Goal: Task Accomplishment & Management: Use online tool/utility

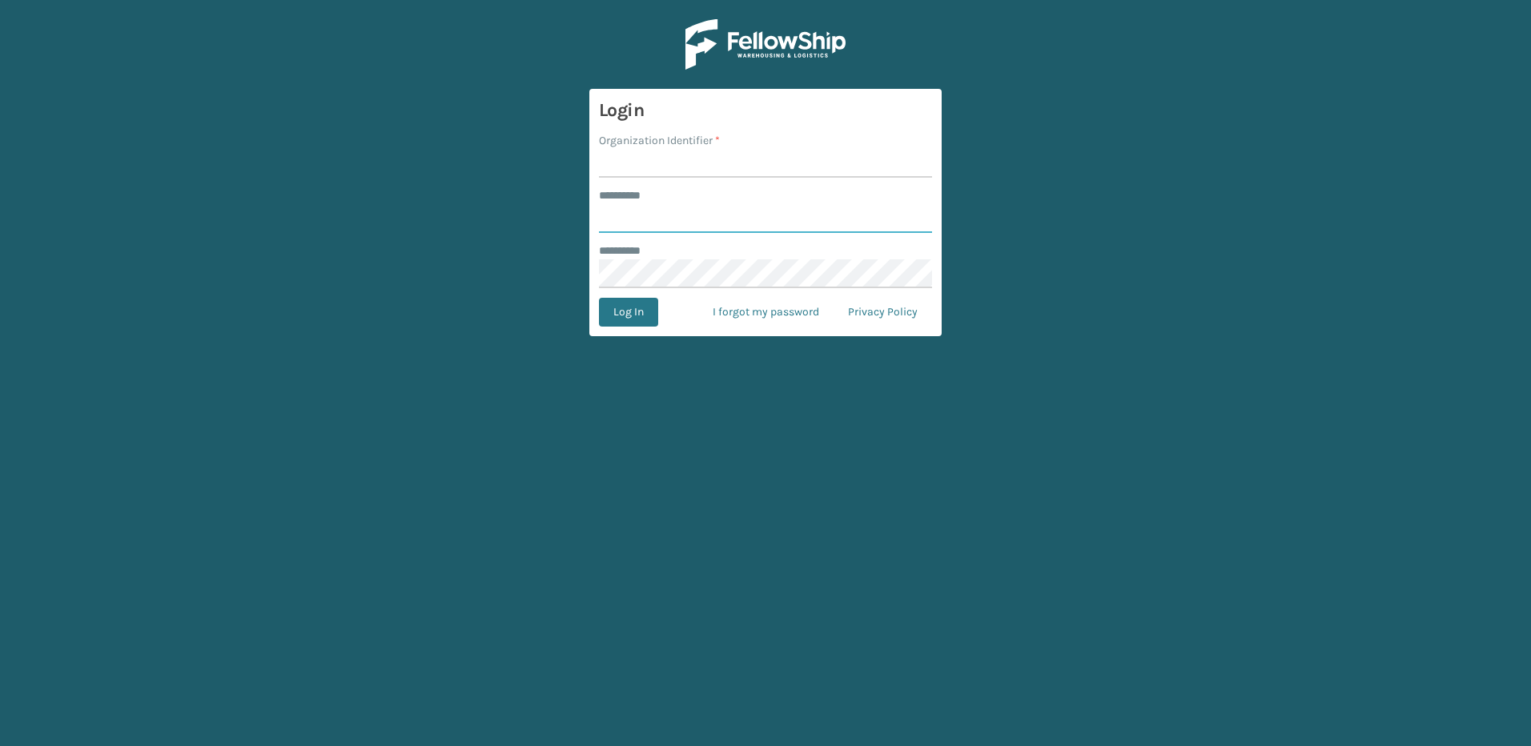
type input "********"
click at [626, 154] on input "Organization Identifier *" at bounding box center [765, 163] width 333 height 29
type input "Fellowship - East"
click at [616, 319] on button "Log In" at bounding box center [628, 312] width 59 height 29
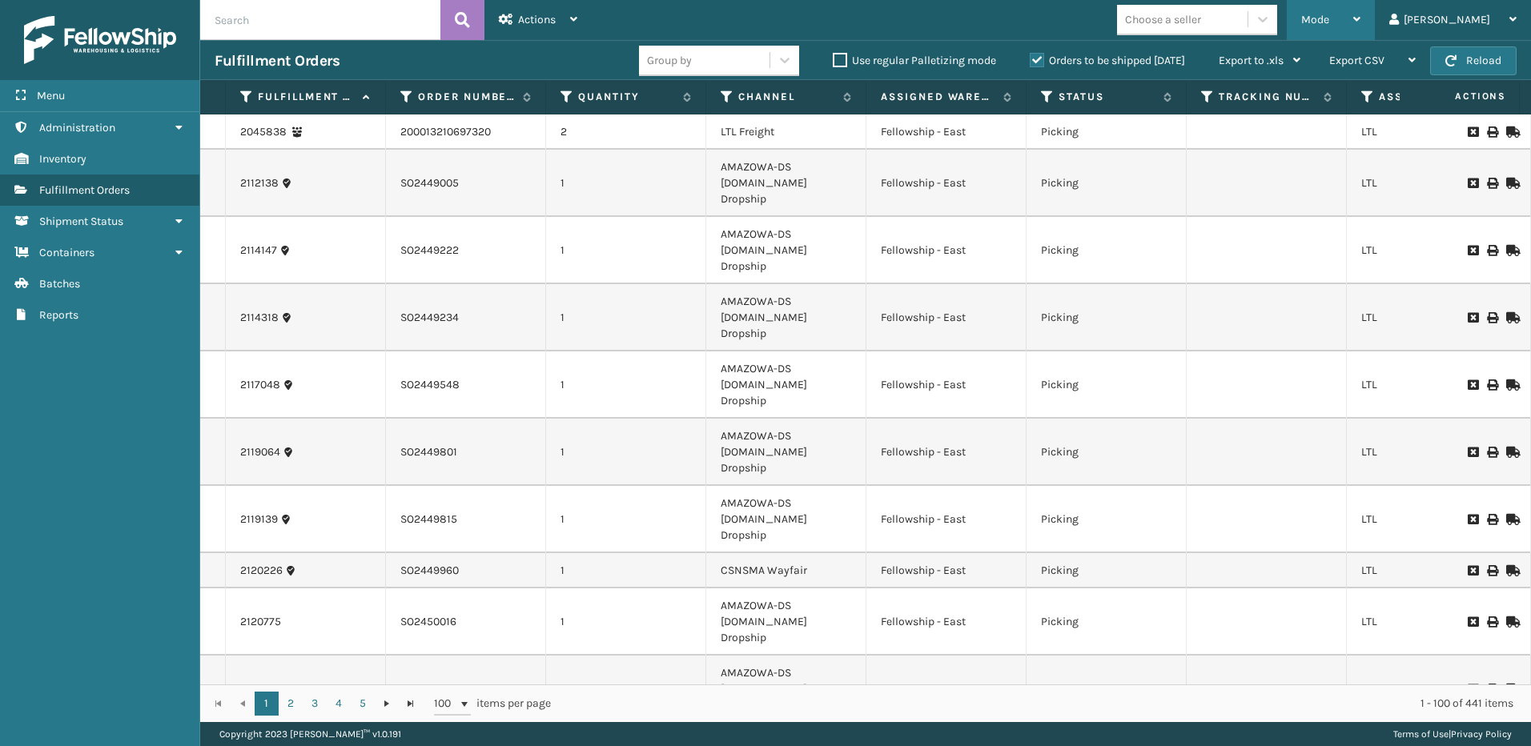
click at [1329, 16] on span "Mode" at bounding box center [1315, 20] width 28 height 14
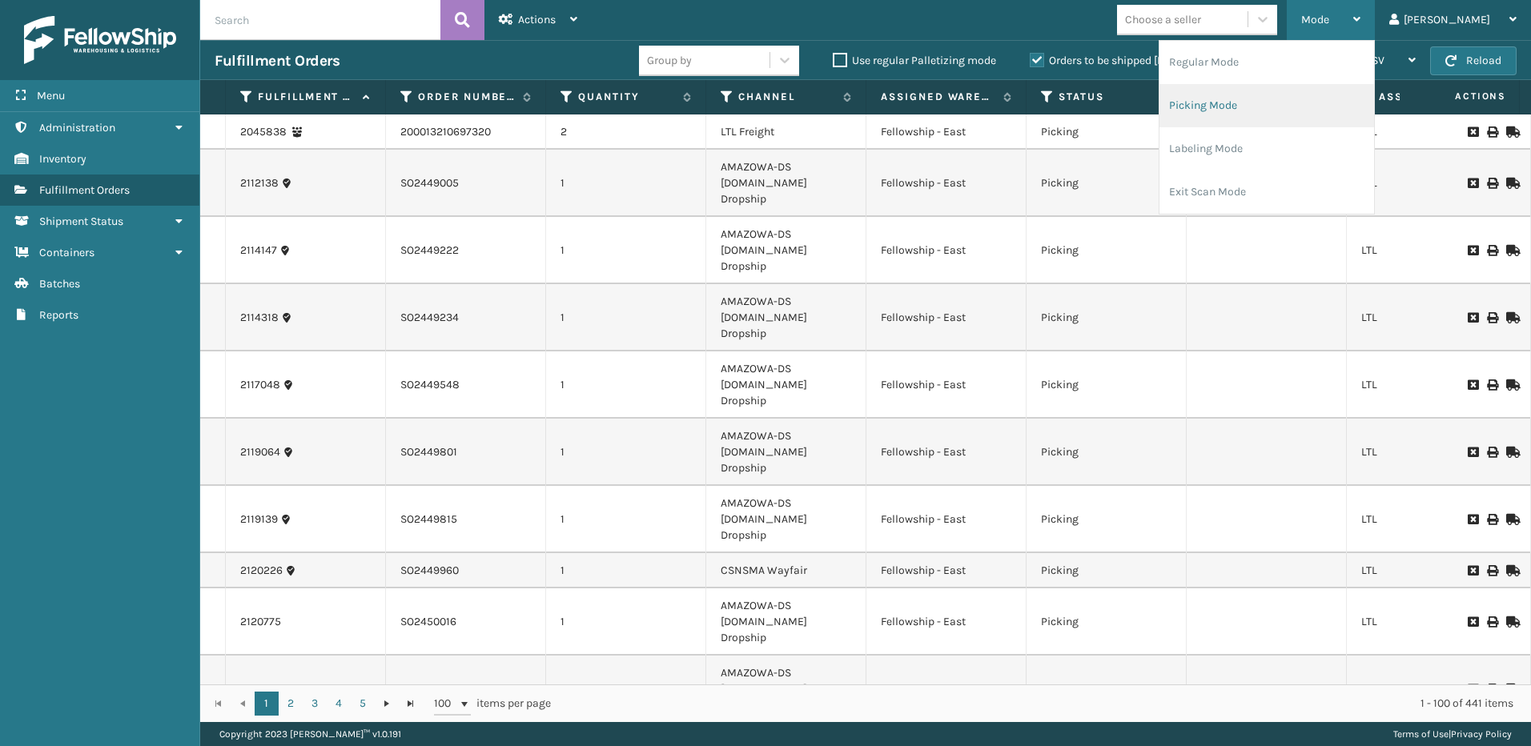
click at [1271, 104] on li "Picking Mode" at bounding box center [1266, 105] width 215 height 43
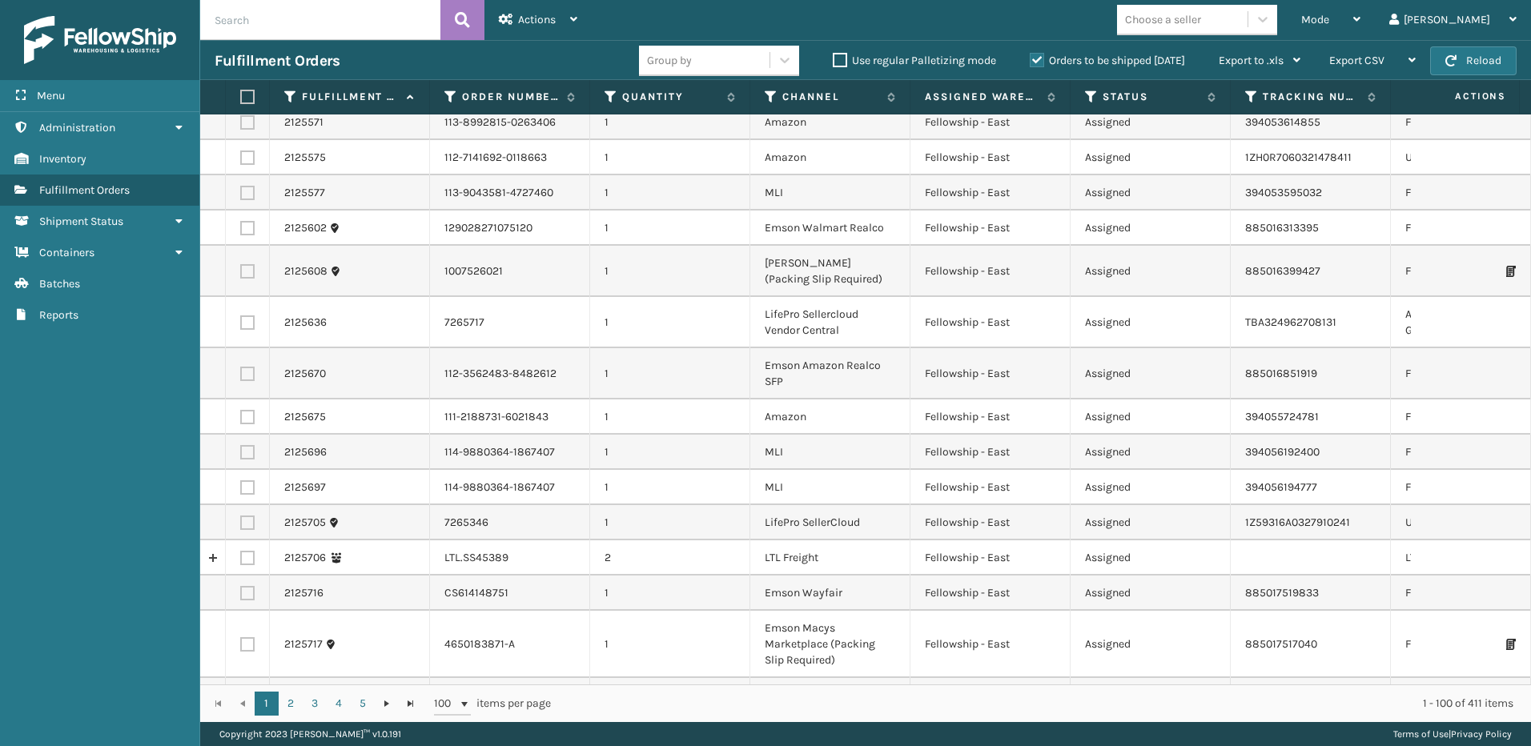
scroll to position [1921, 0]
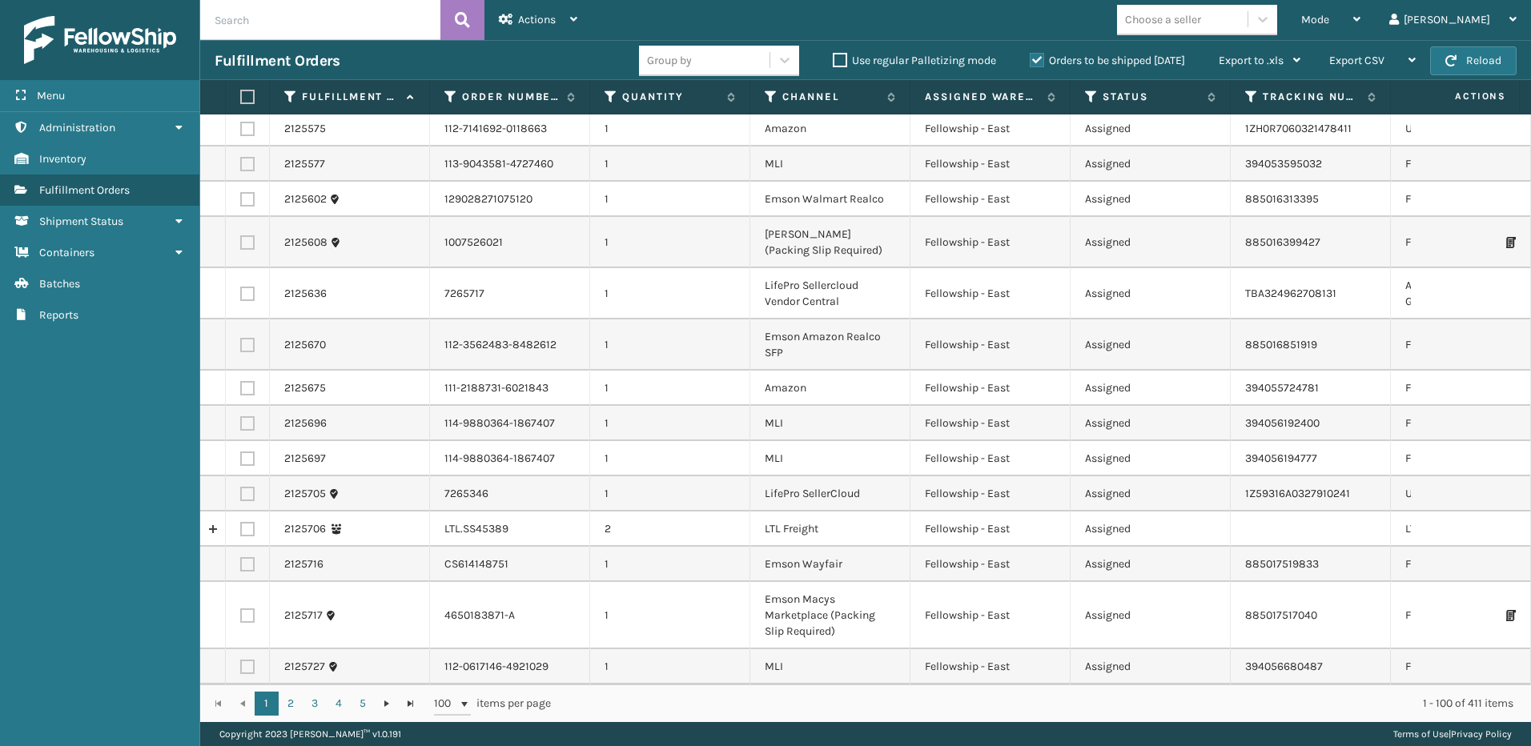
click at [243, 522] on label at bounding box center [247, 529] width 14 height 14
click at [241, 522] on input "checkbox" at bounding box center [240, 527] width 1 height 10
checkbox input "true"
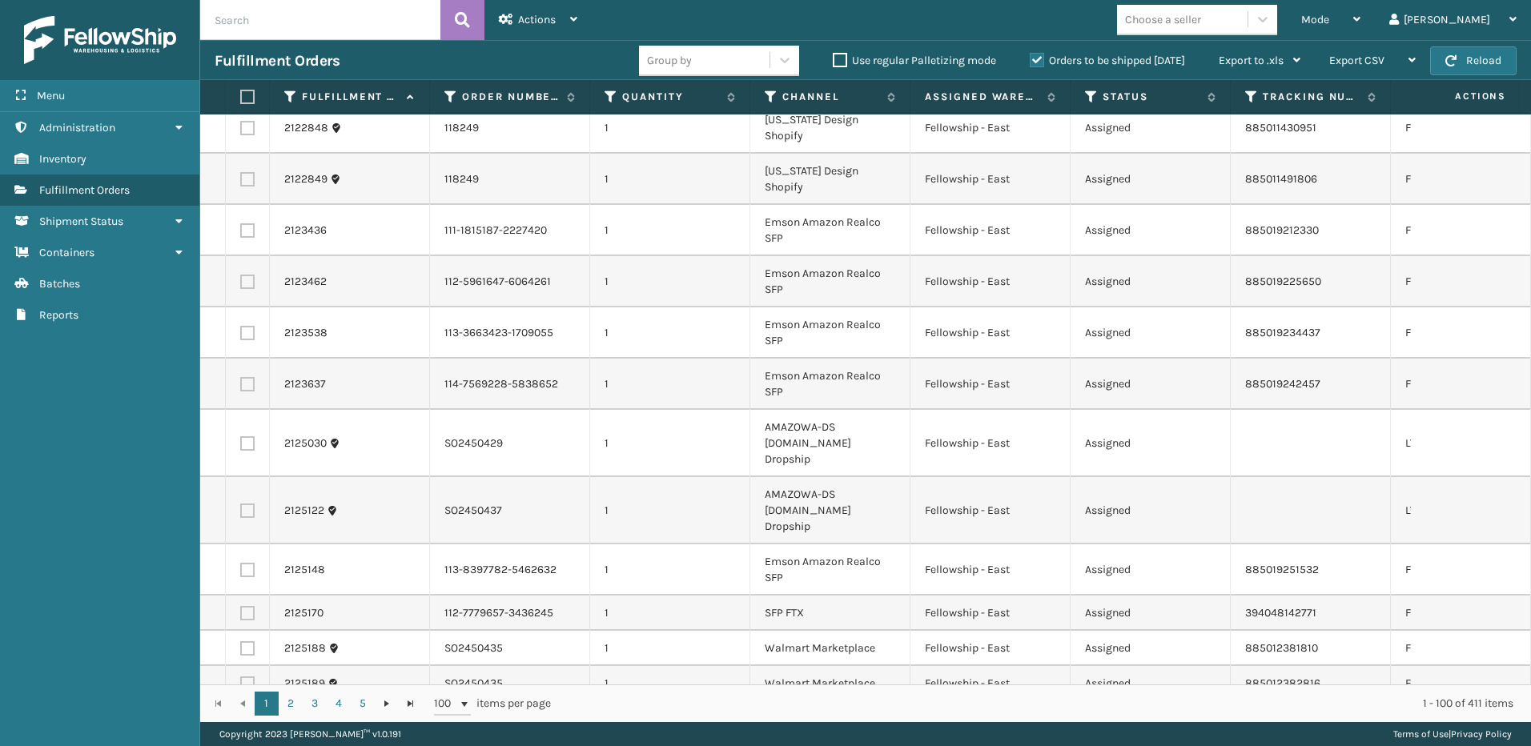
scroll to position [0, 0]
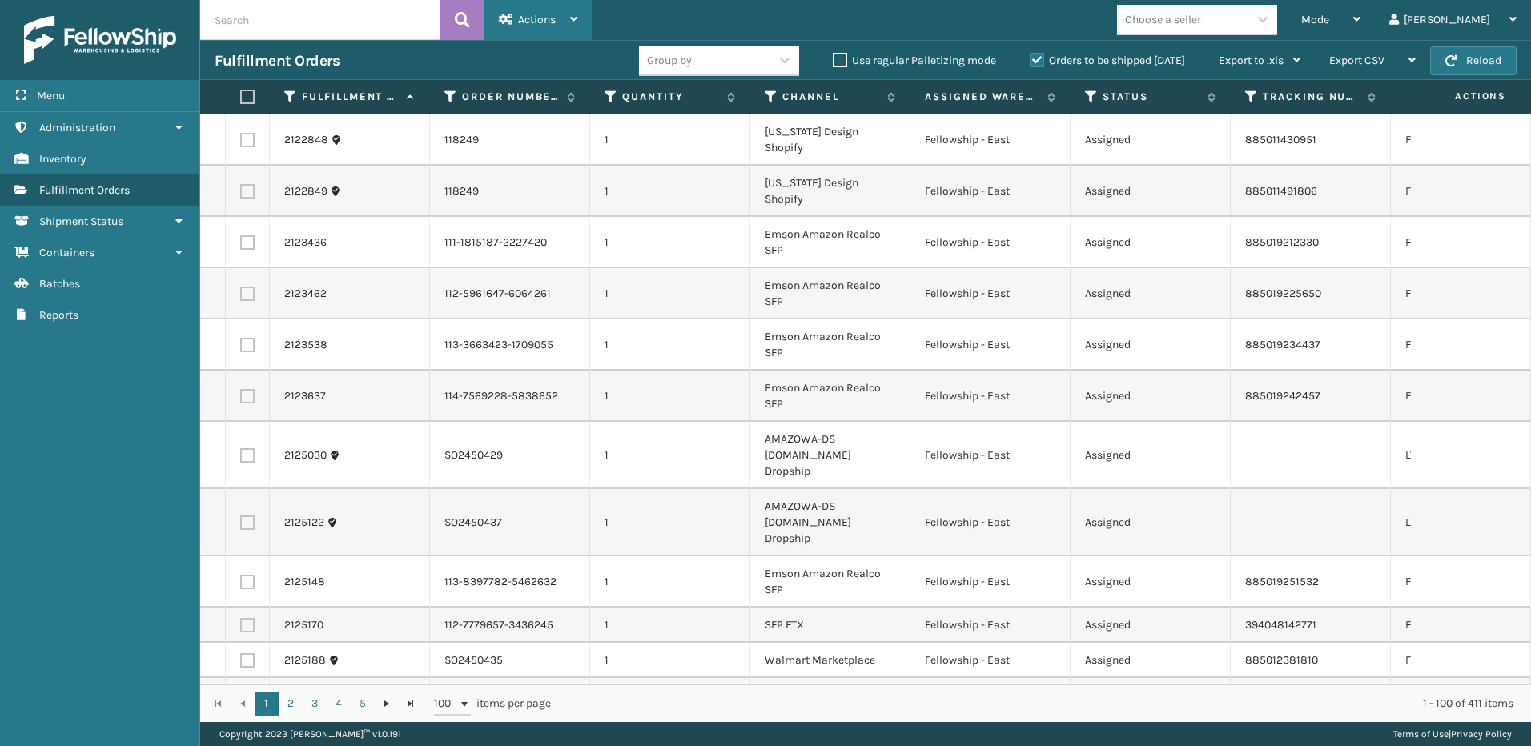
click at [552, 24] on span "Actions" at bounding box center [537, 20] width 38 height 14
click at [1022, 10] on div "Mode Regular Mode Picking Mode Labeling Mode Exit Scan Mode Choose a seller [PE…" at bounding box center [1061, 20] width 939 height 40
click at [1360, 20] on div "Mode" at bounding box center [1330, 20] width 59 height 40
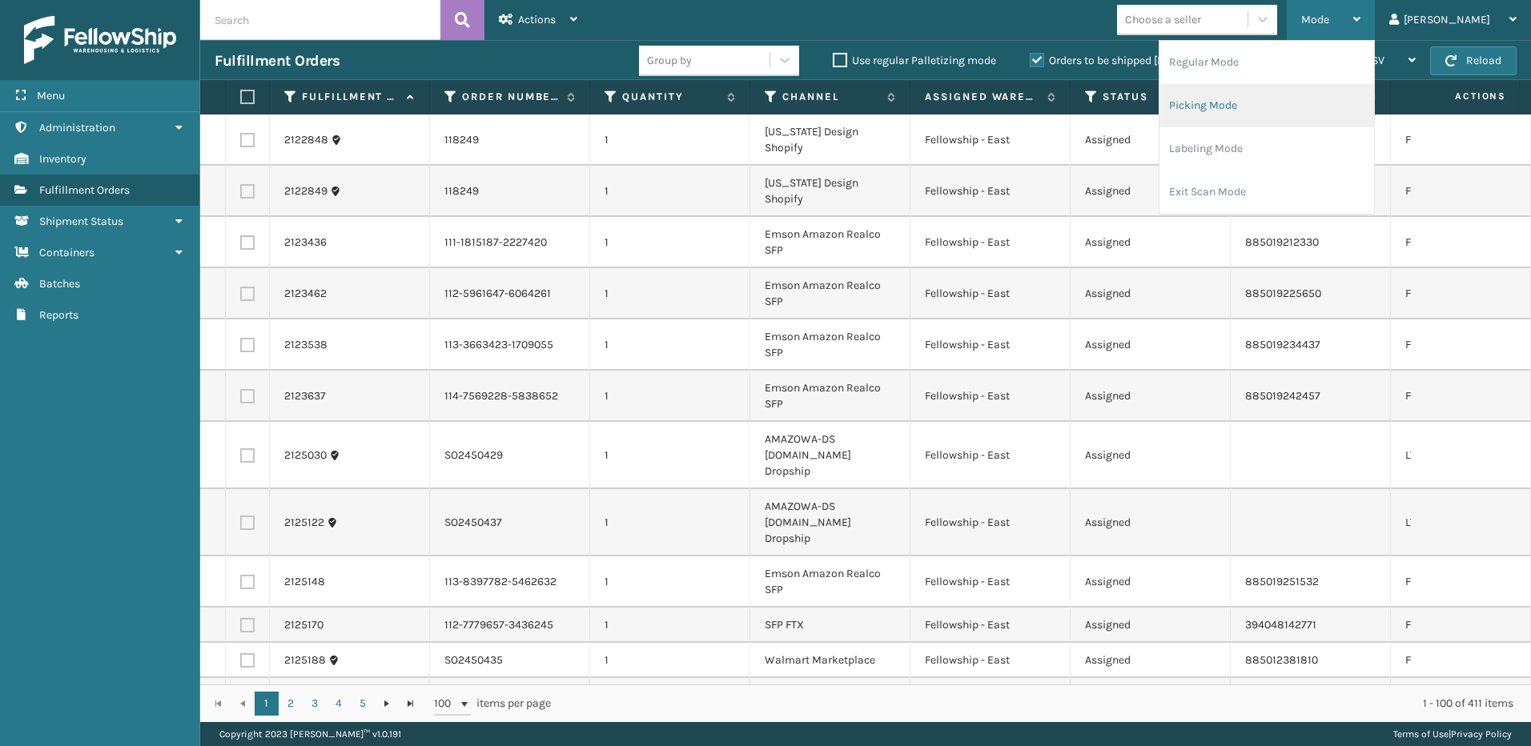
click at [1246, 103] on li "Picking Mode" at bounding box center [1266, 105] width 215 height 43
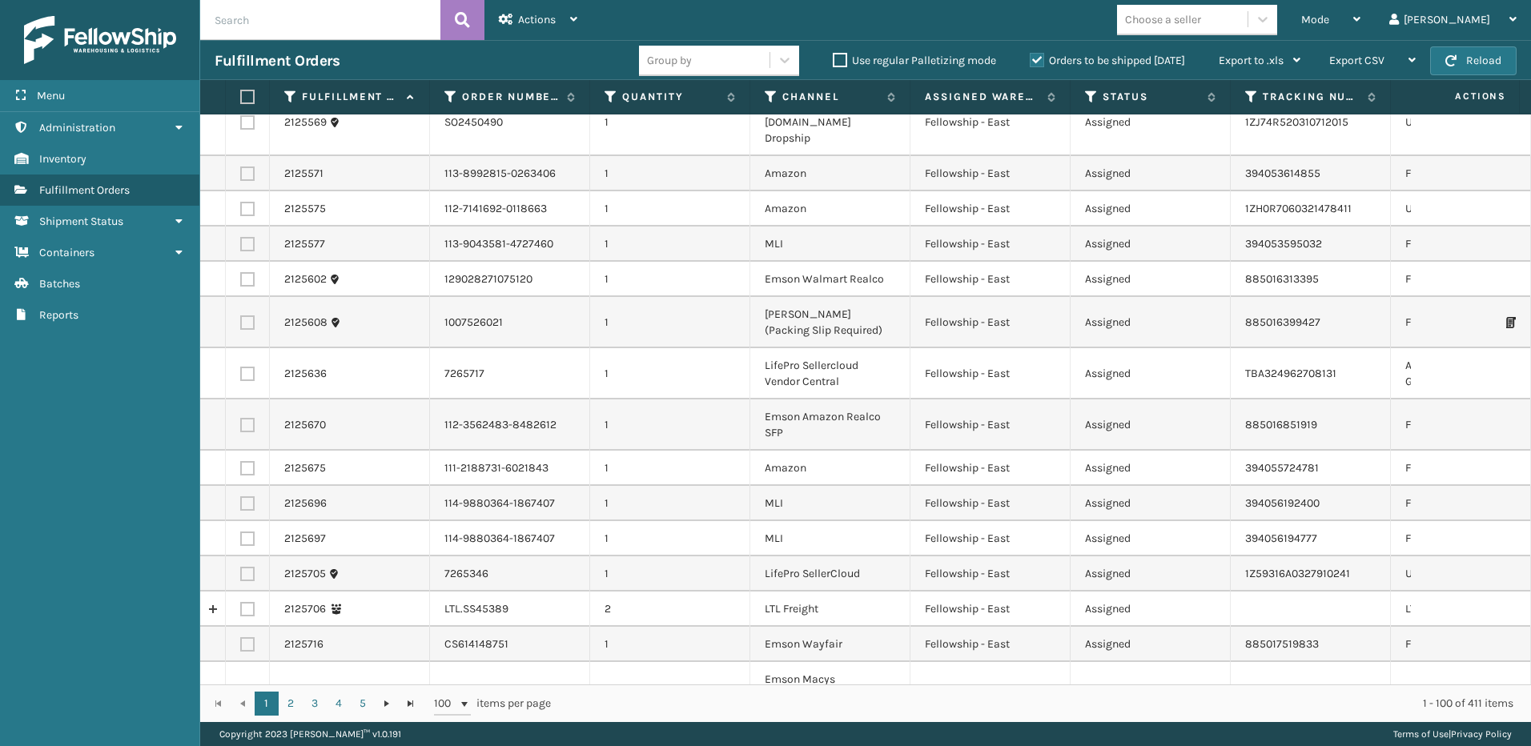
scroll to position [1921, 0]
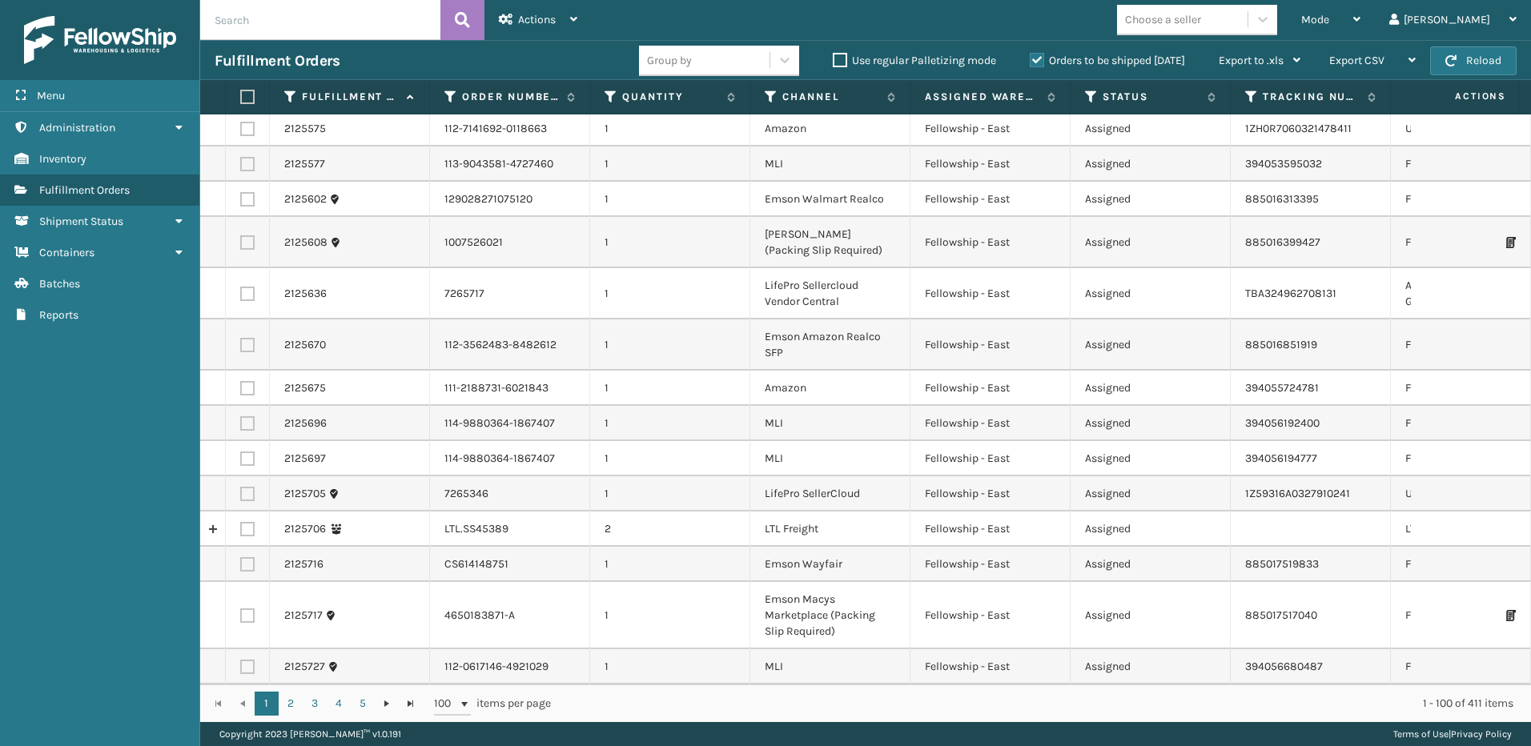
click at [251, 522] on label at bounding box center [247, 529] width 14 height 14
click at [241, 522] on input "checkbox" at bounding box center [240, 527] width 1 height 10
checkbox input "true"
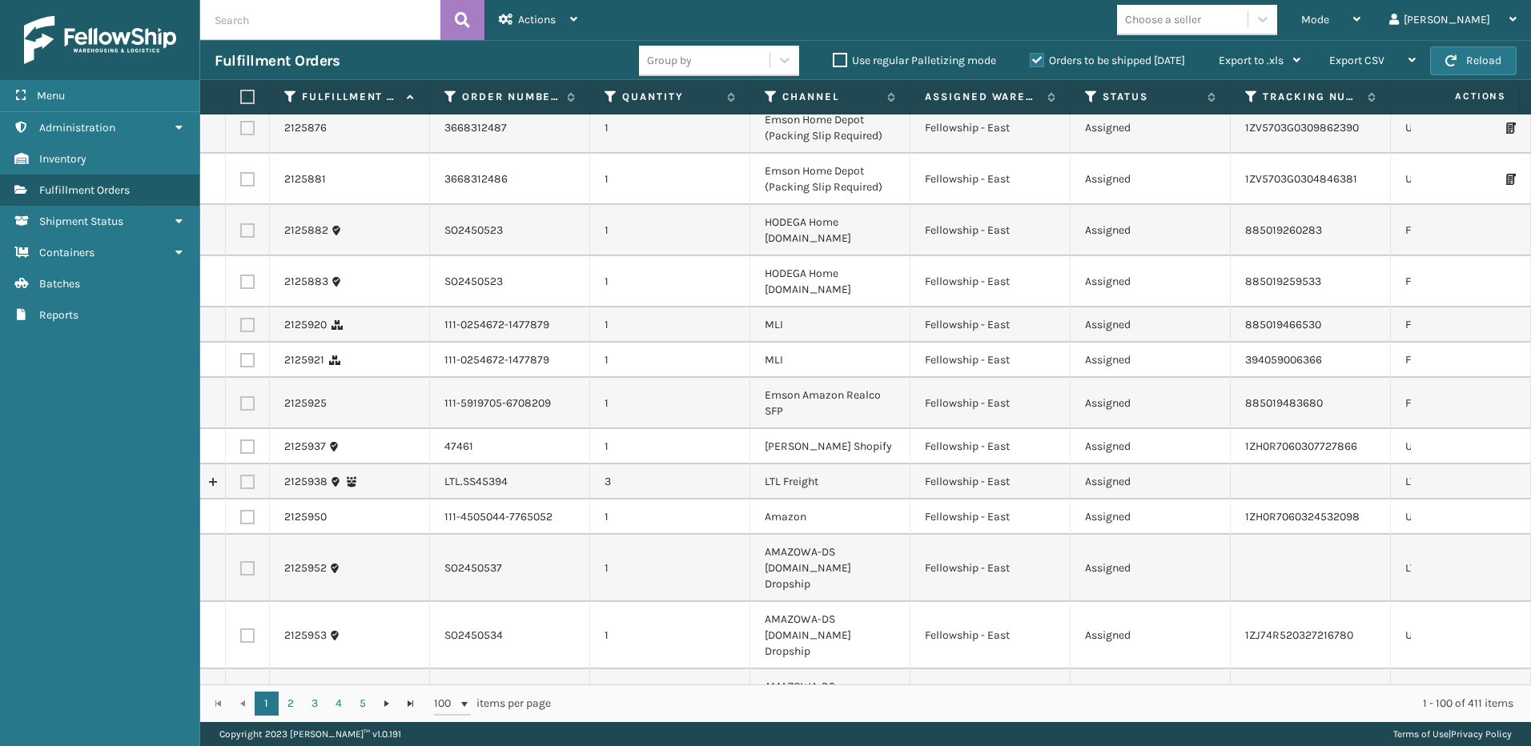
scroll to position [3282, 0]
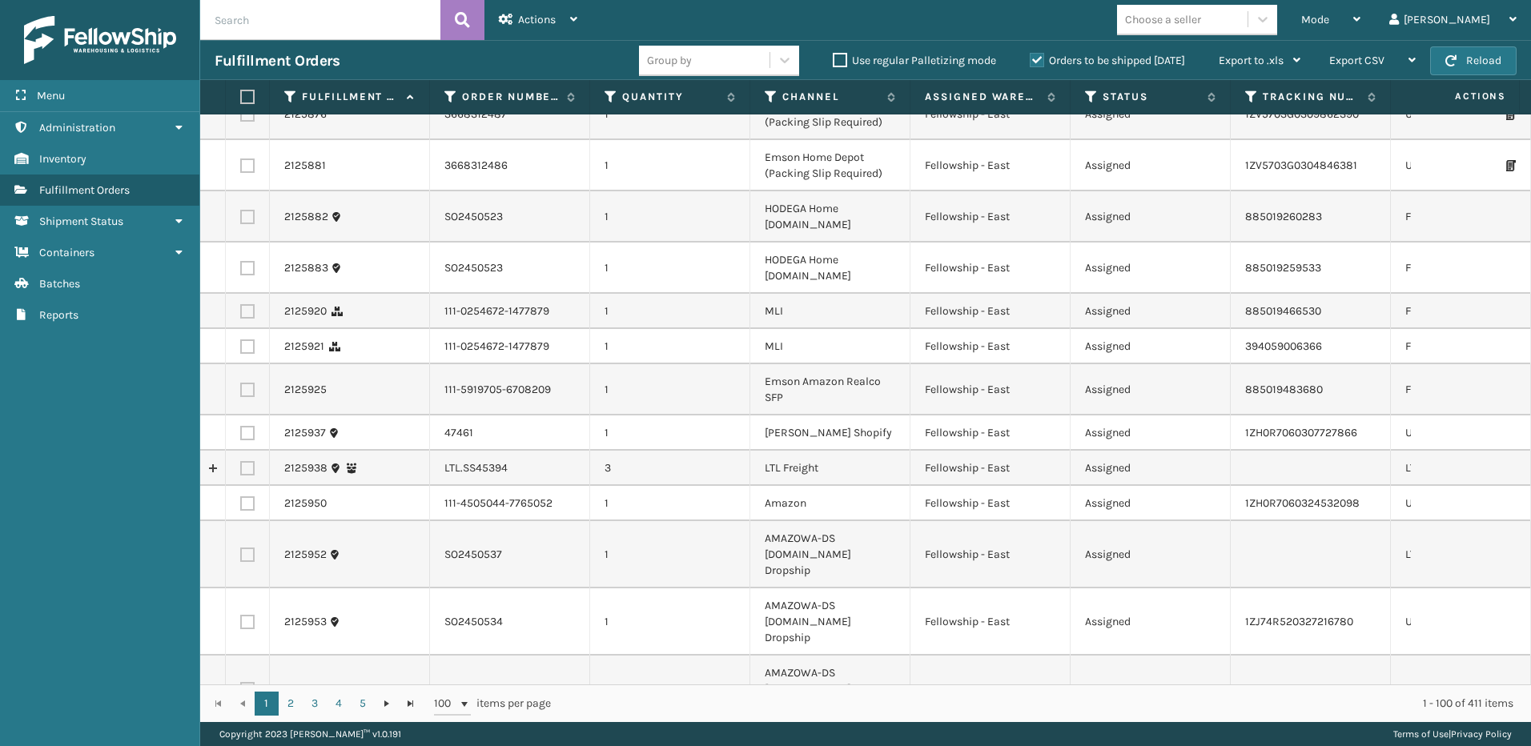
click at [239, 451] on td at bounding box center [248, 468] width 44 height 35
click at [244, 461] on label at bounding box center [247, 468] width 14 height 14
click at [241, 461] on input "checkbox" at bounding box center [240, 466] width 1 height 10
checkbox input "true"
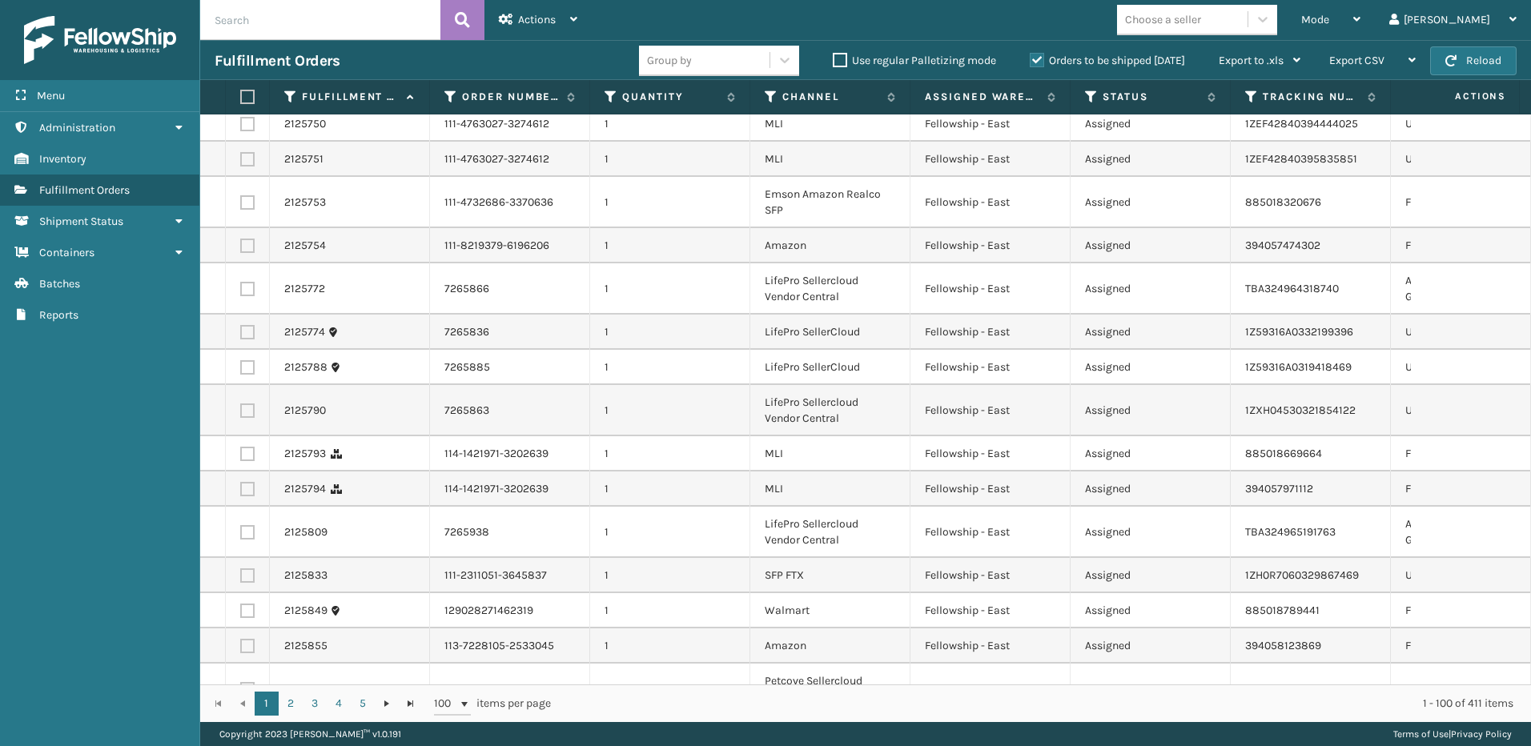
scroll to position [2516, 0]
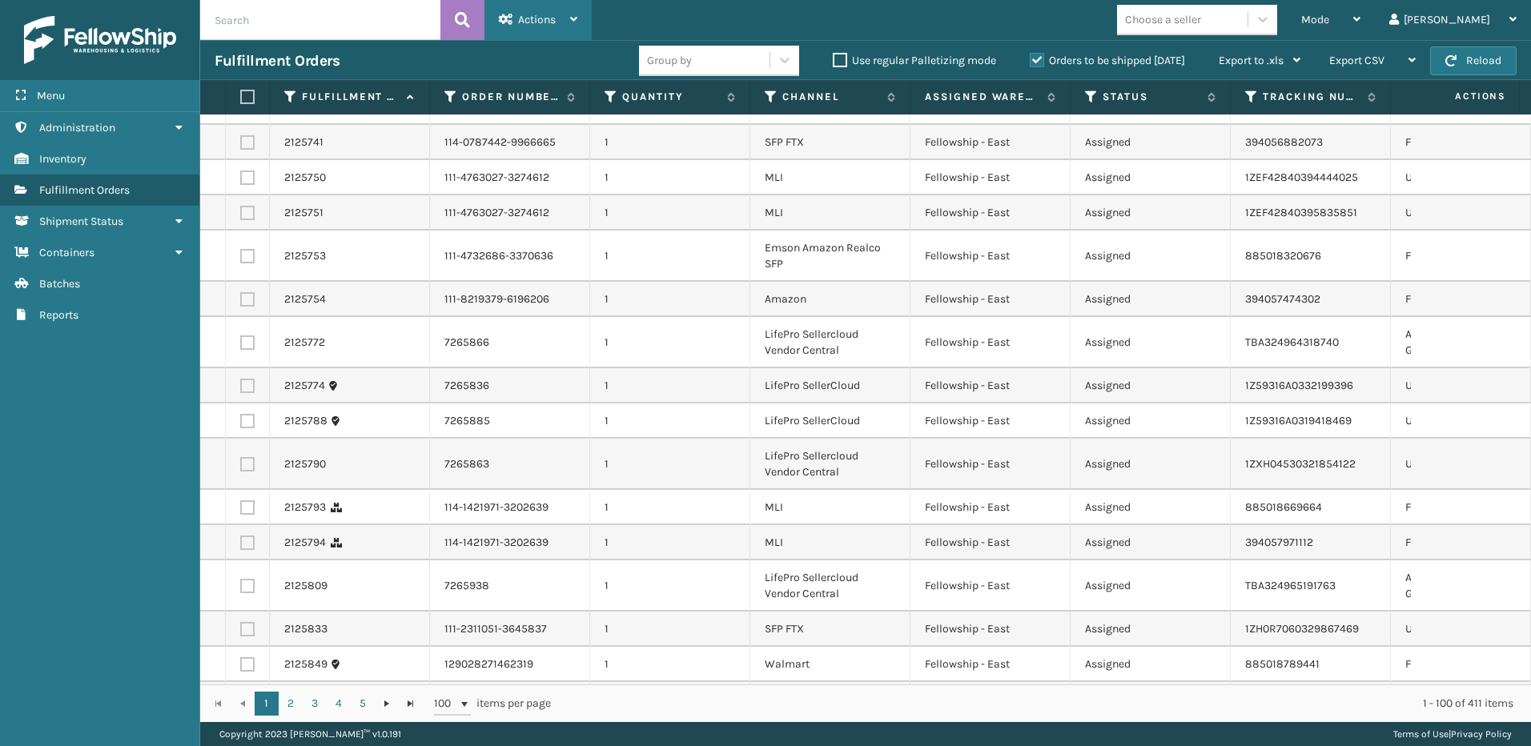
click at [528, 19] on span "Actions" at bounding box center [537, 20] width 38 height 14
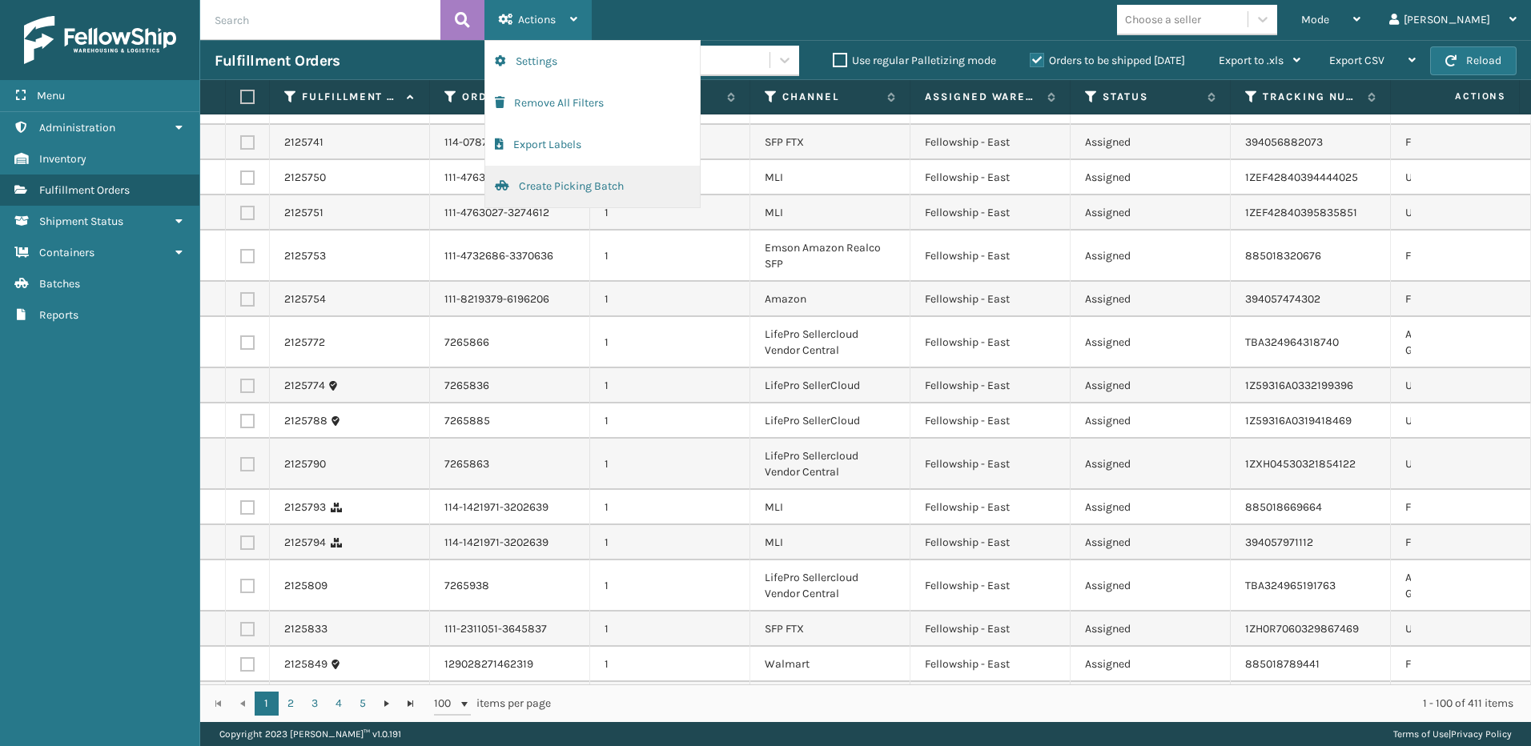
click at [545, 184] on button "Create Picking Batch" at bounding box center [592, 187] width 215 height 42
